Goal: Find specific page/section: Find specific page/section

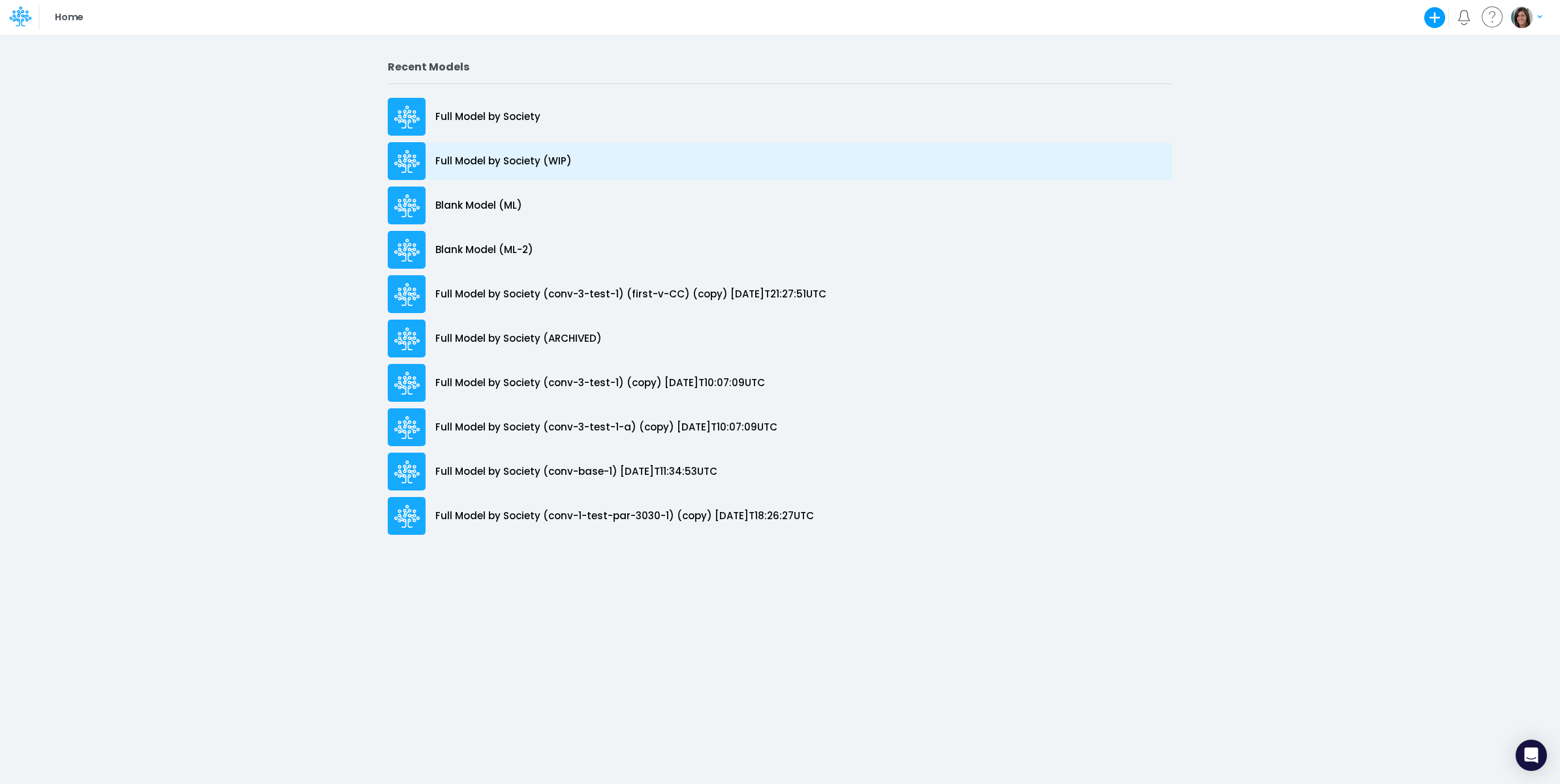
click at [598, 163] on div "Full Model by Society (WIP)" at bounding box center [779, 161] width 784 height 38
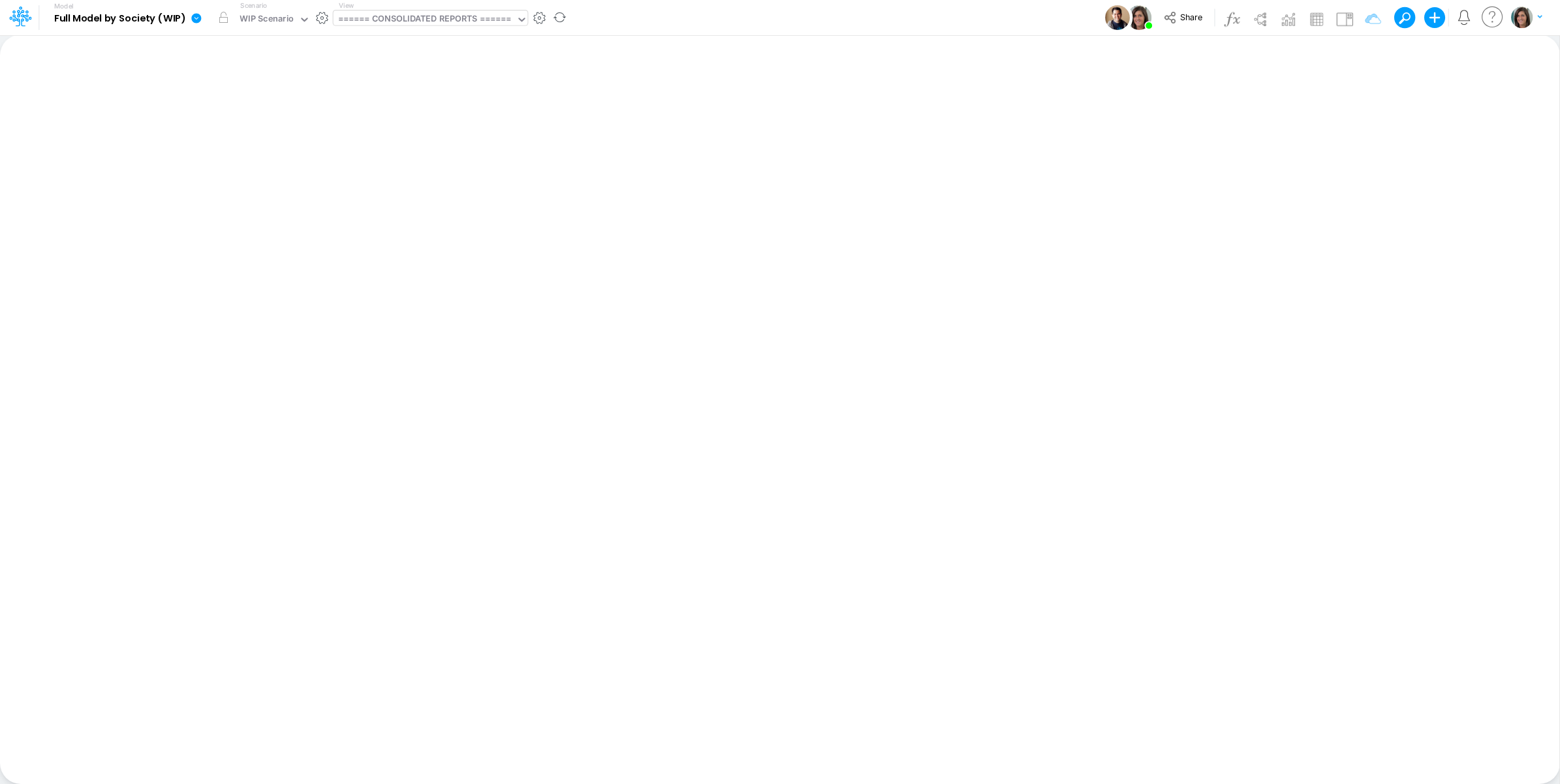
click at [426, 20] on div "====== CONSOLIDATED REPORTS ======" at bounding box center [424, 20] width 173 height 15
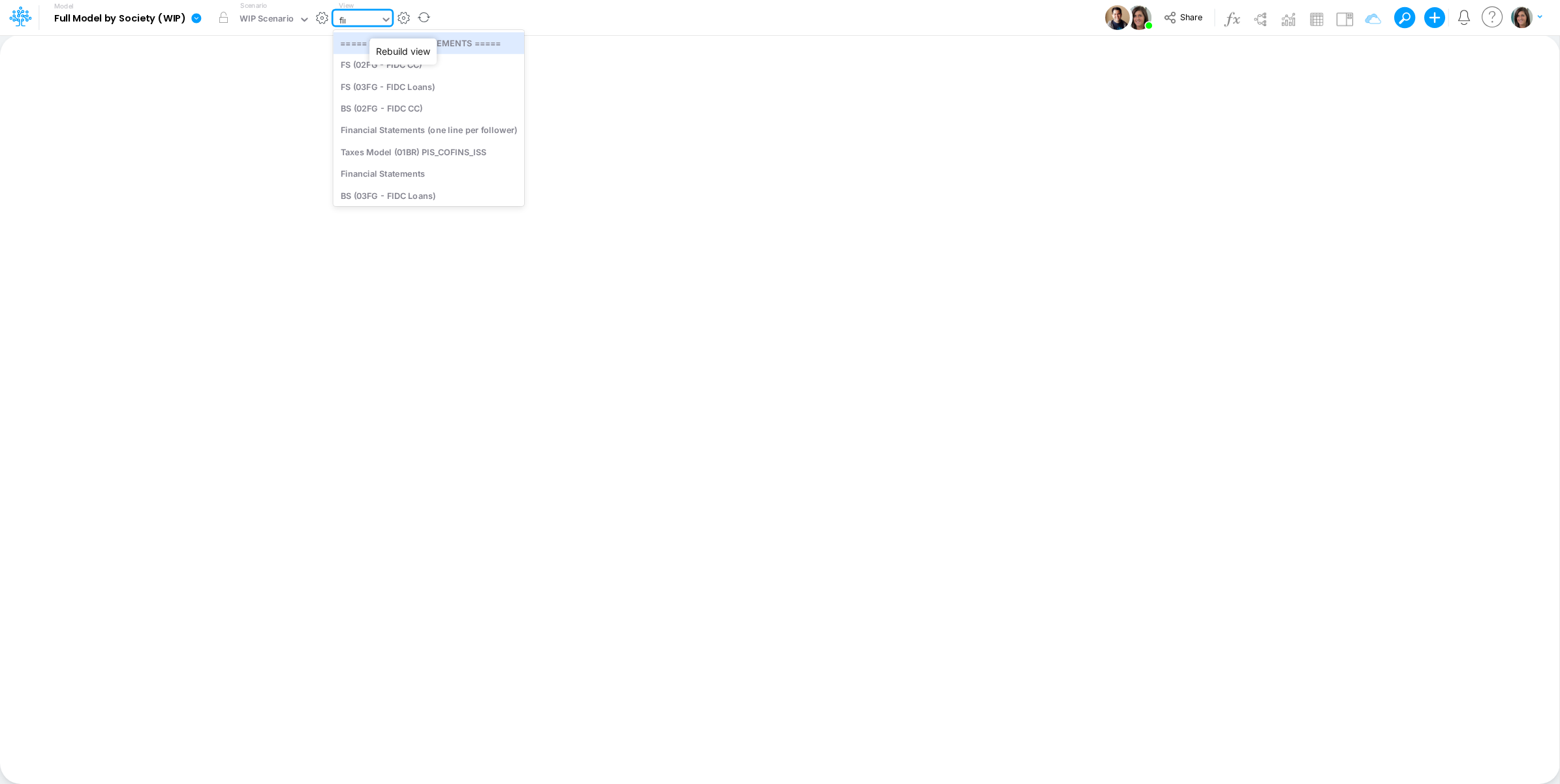
type input "finan"
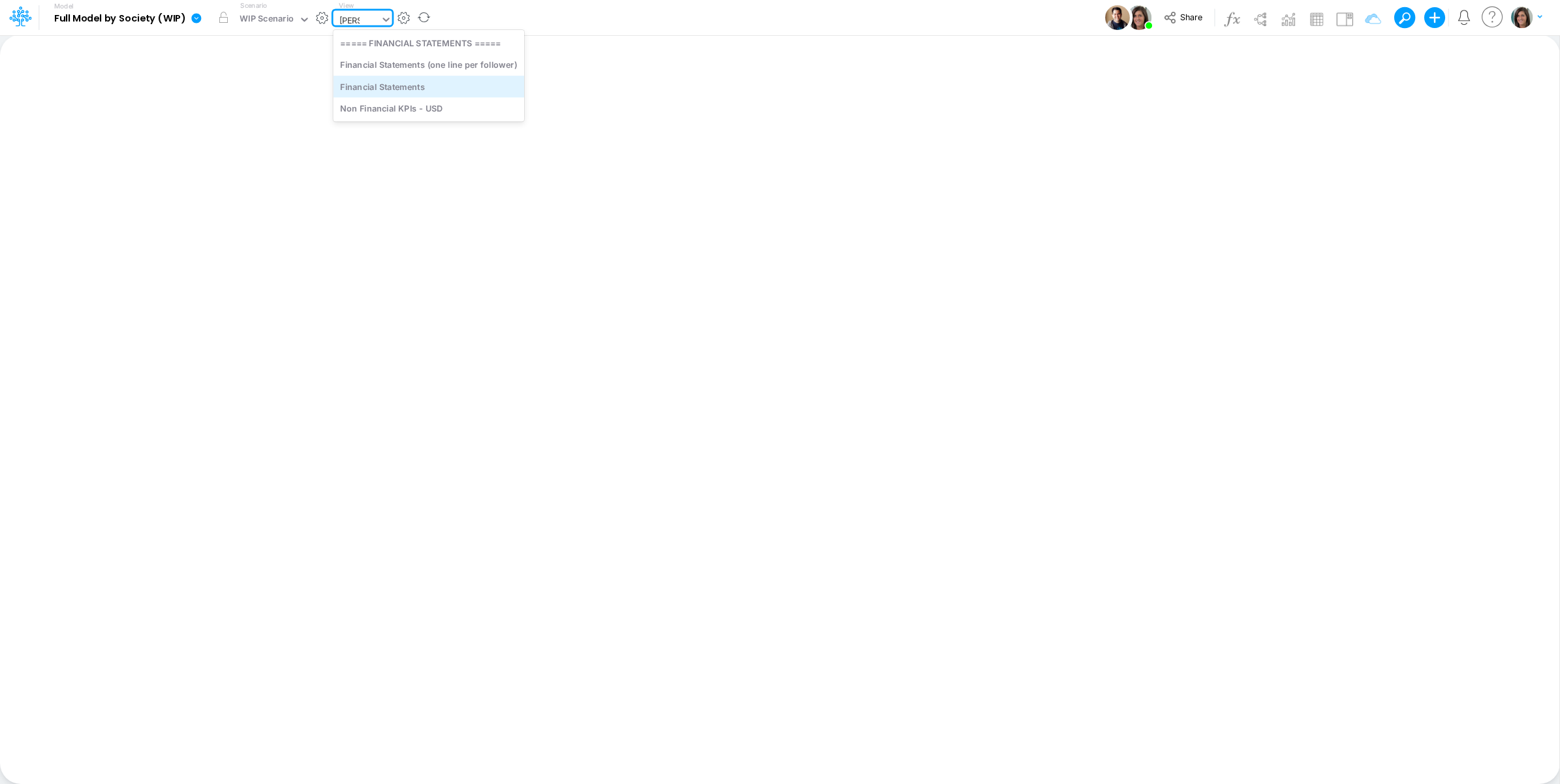
click at [403, 80] on div "Financial Statements" at bounding box center [429, 86] width 191 height 21
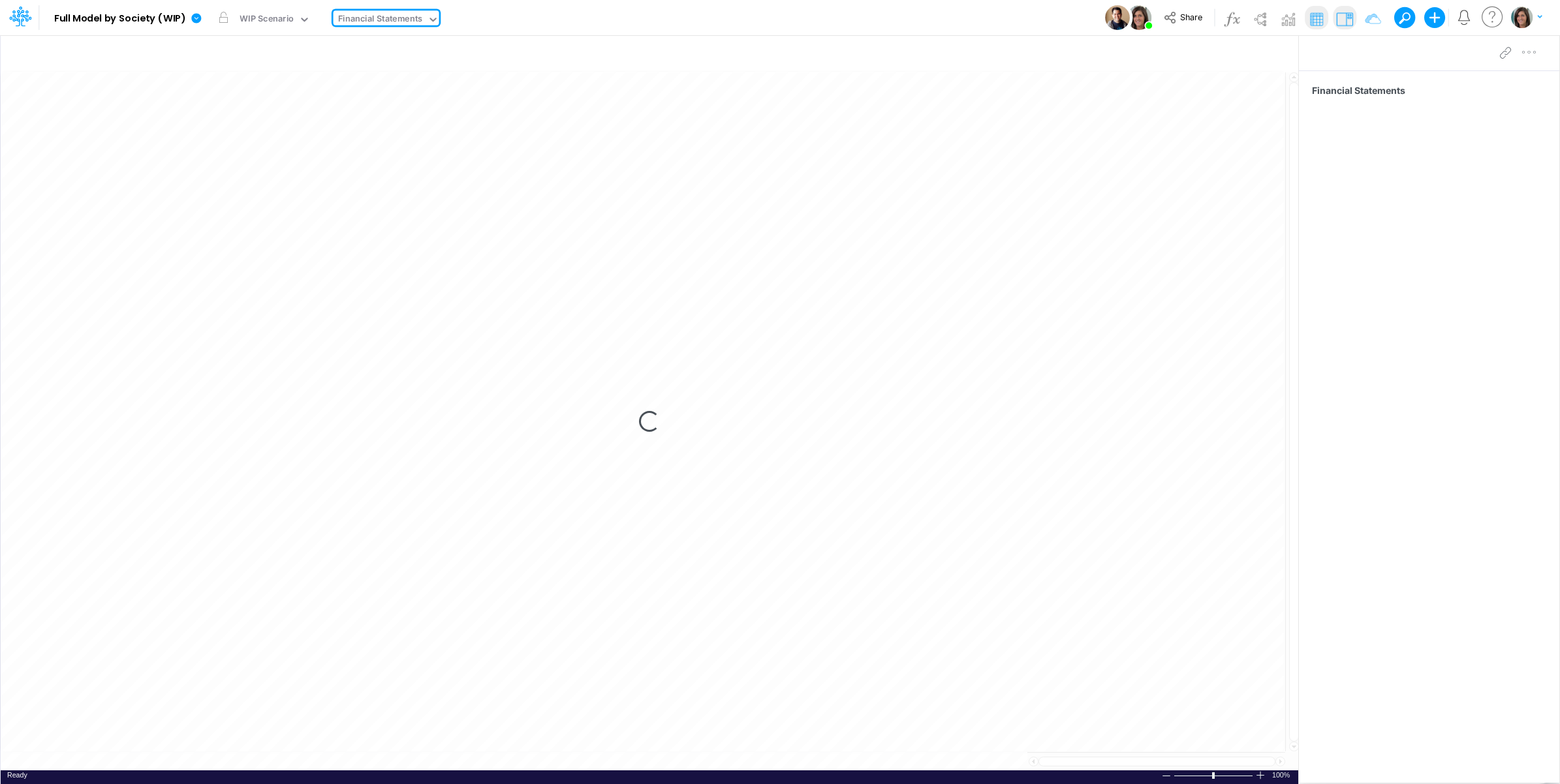
click at [666, 14] on div "Model Full Model by Society (WIP) Edit model settings Duplicate Import QuickBoo…" at bounding box center [780, 18] width 1404 height 35
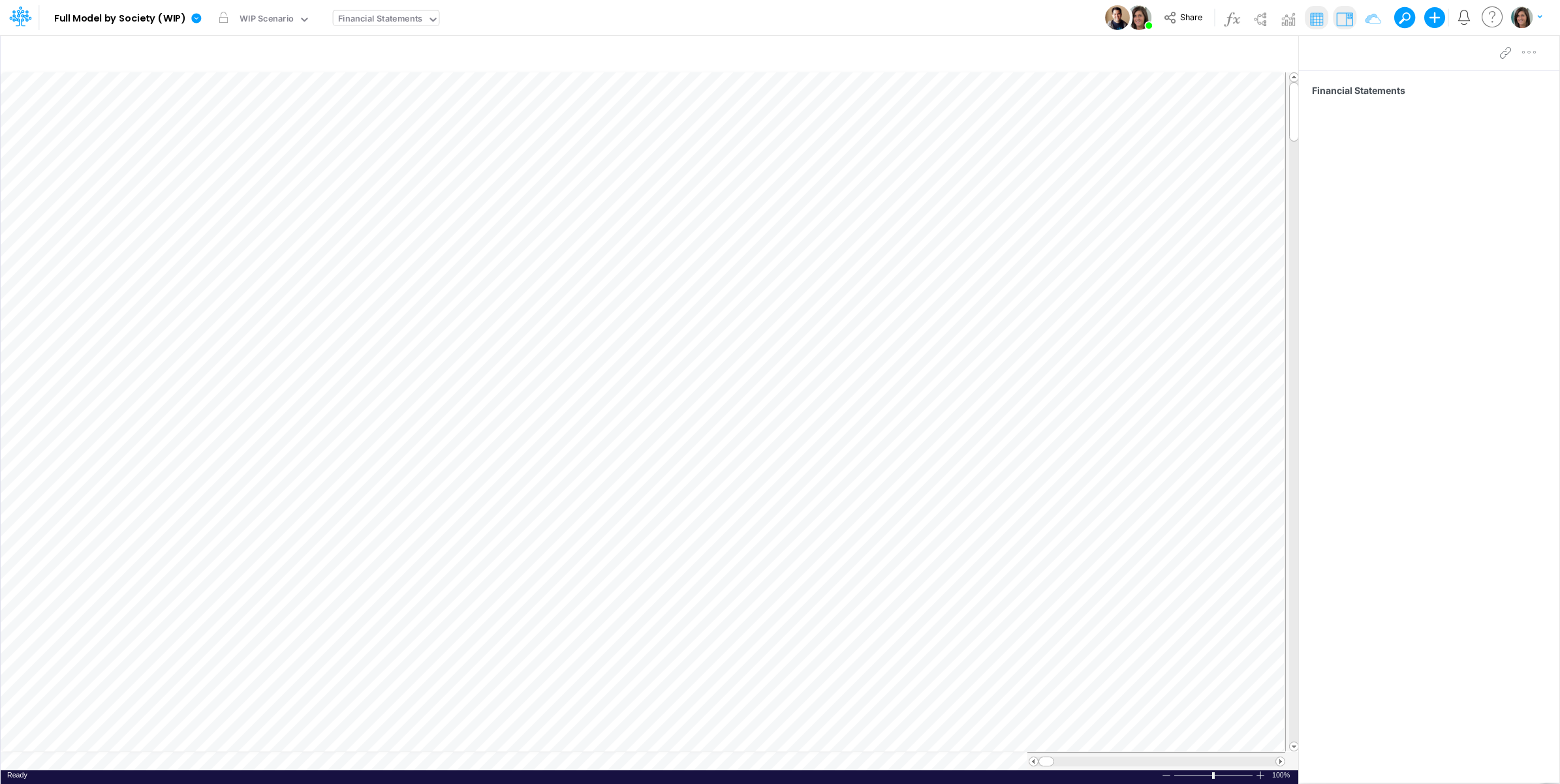
click at [614, 17] on div "Model Full Model by Society (WIP) Edit model settings Duplicate Import QuickBoo…" at bounding box center [780, 18] width 1404 height 35
